Goal: Navigation & Orientation: Find specific page/section

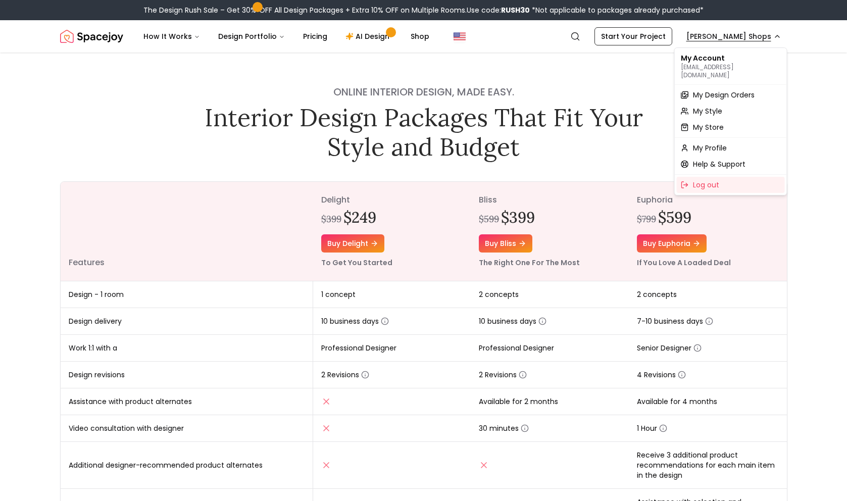
click at [703, 90] on span "My Design Orders" at bounding box center [724, 95] width 62 height 10
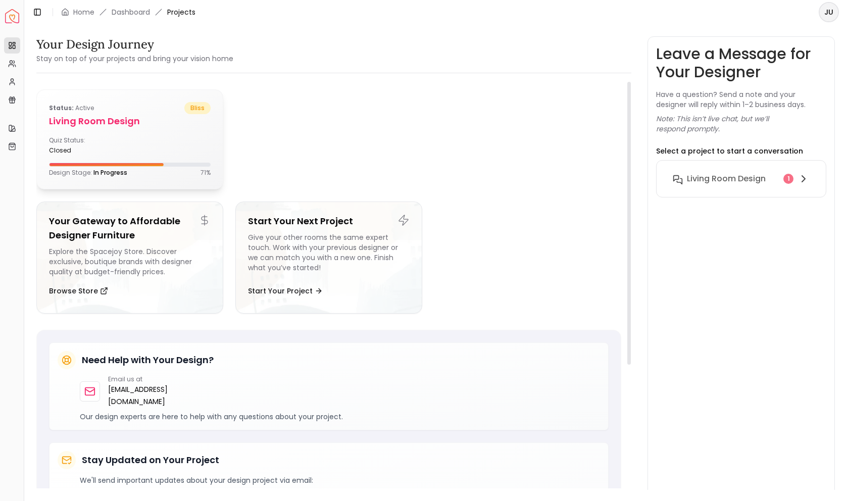
click at [130, 111] on div "Status: active bliss" at bounding box center [130, 108] width 162 height 12
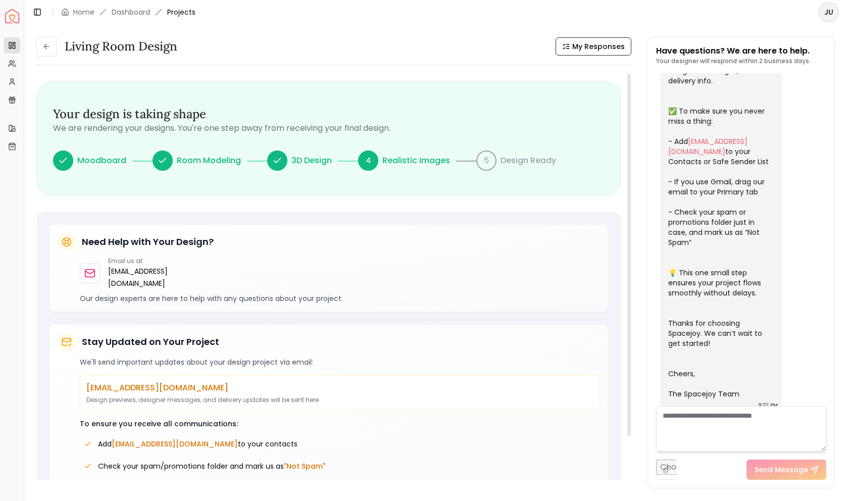
click at [63, 161] on icon at bounding box center [63, 161] width 10 height 10
click at [94, 156] on p "Moodboard" at bounding box center [101, 161] width 49 height 12
click at [220, 165] on p "Room Modeling" at bounding box center [209, 161] width 64 height 12
click at [314, 160] on p "3D Design" at bounding box center [311, 161] width 40 height 12
click at [409, 163] on p "Realistic Images" at bounding box center [416, 161] width 68 height 12
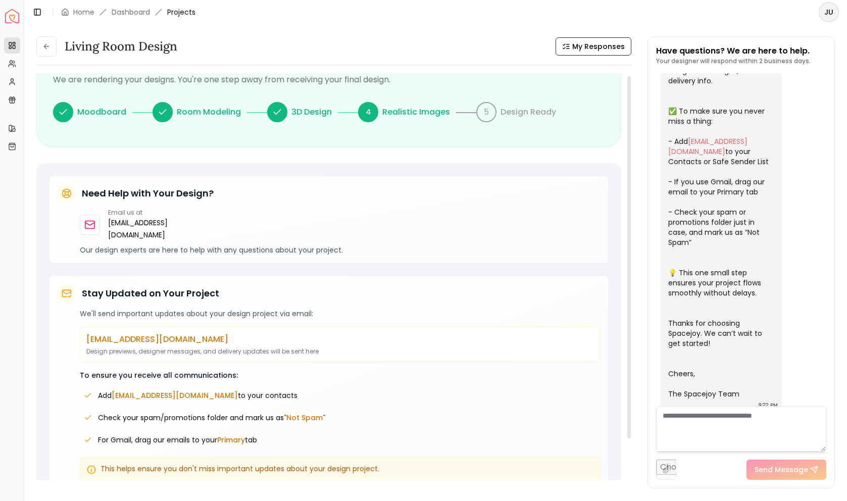
scroll to position [59, 0]
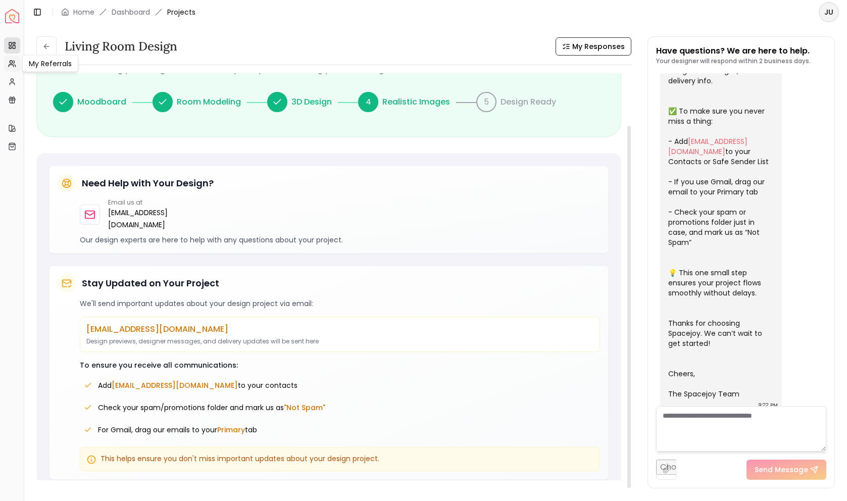
click at [10, 63] on circle at bounding box center [11, 62] width 3 height 3
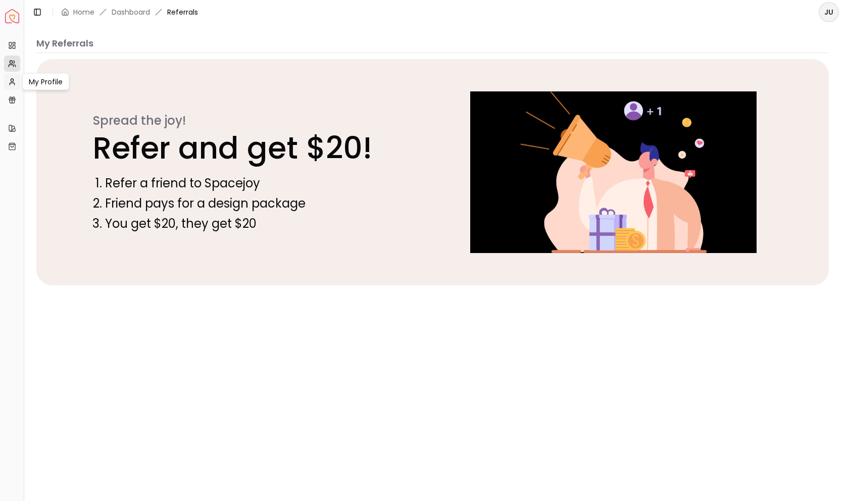
click at [9, 87] on link "My Profile" at bounding box center [12, 82] width 16 height 16
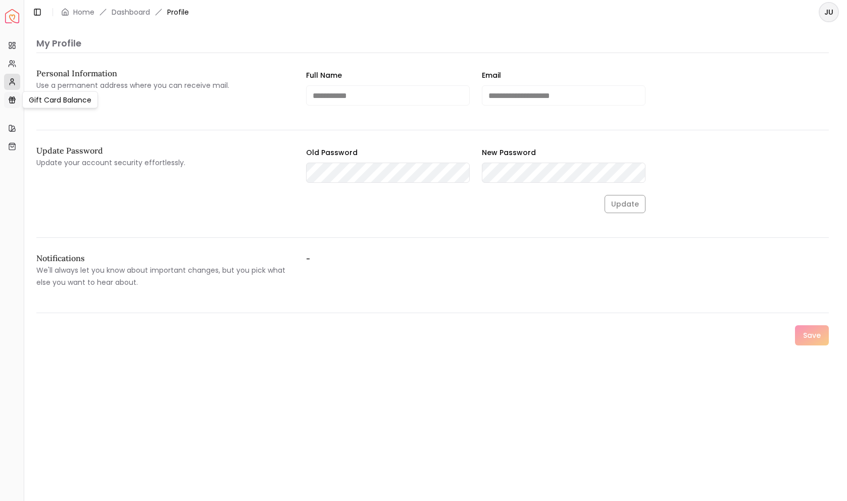
click at [10, 103] on icon at bounding box center [12, 101] width 5 height 3
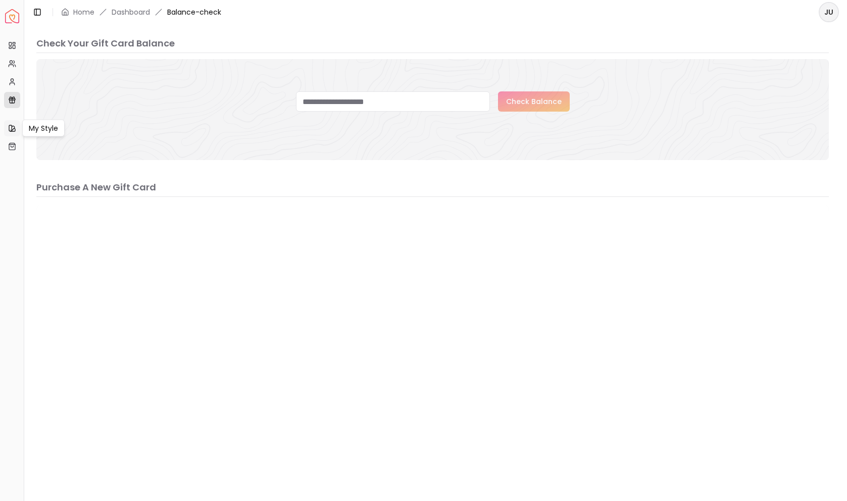
click at [11, 128] on icon at bounding box center [12, 128] width 8 height 8
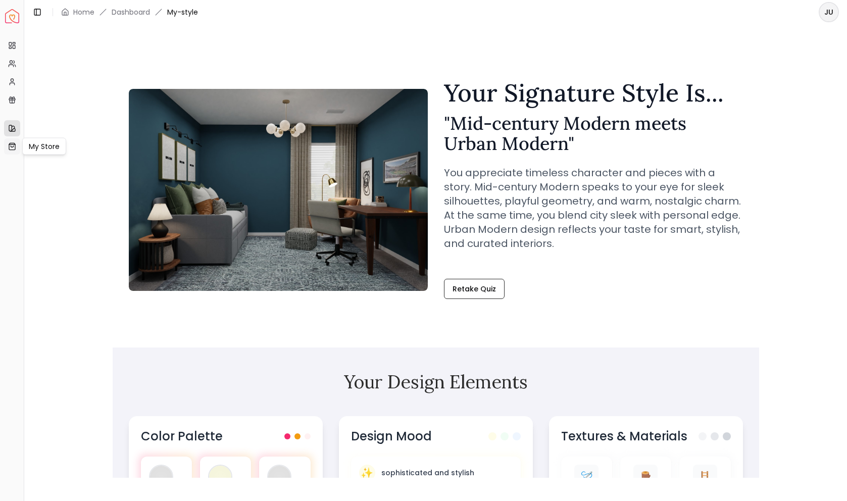
click at [10, 146] on icon at bounding box center [12, 146] width 8 height 8
click at [6, 43] on link "Projects" at bounding box center [12, 45] width 16 height 16
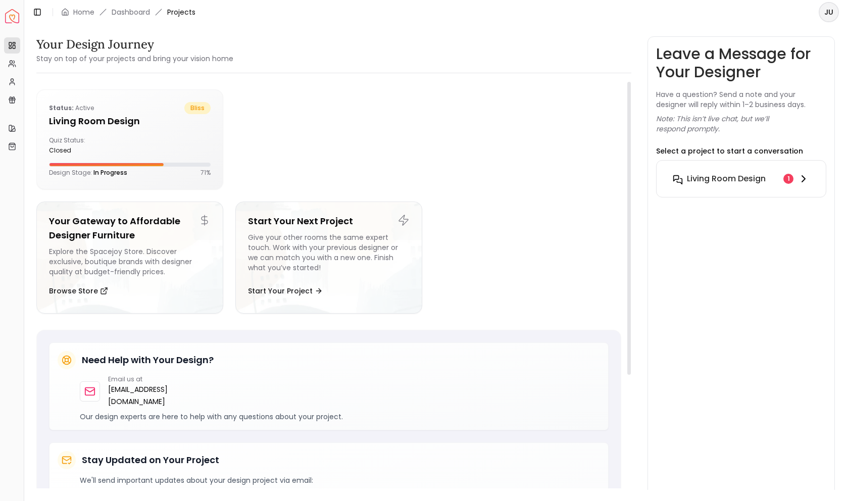
click at [685, 177] on div "Living Room design 1" at bounding box center [741, 179] width 137 height 12
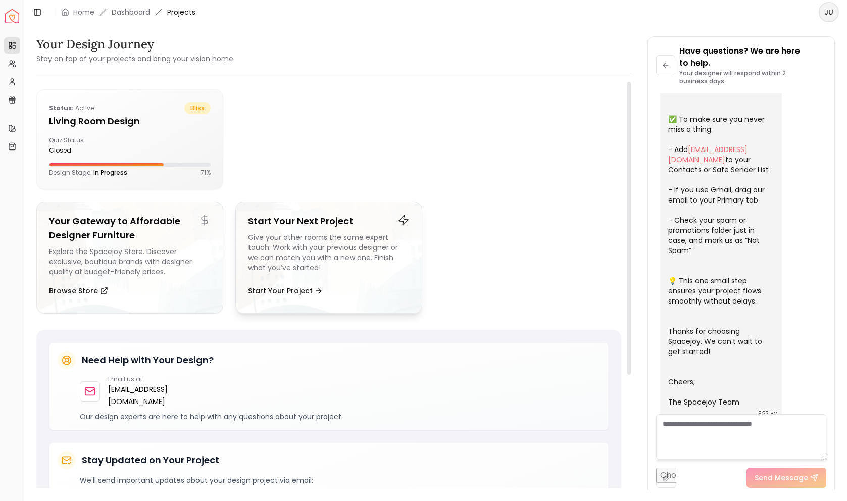
click at [260, 201] on div "Start Your Next Project Give your other rooms the same expert touch. Work with …" at bounding box center [328, 257] width 187 height 112
